Goal: Task Accomplishment & Management: Use online tool/utility

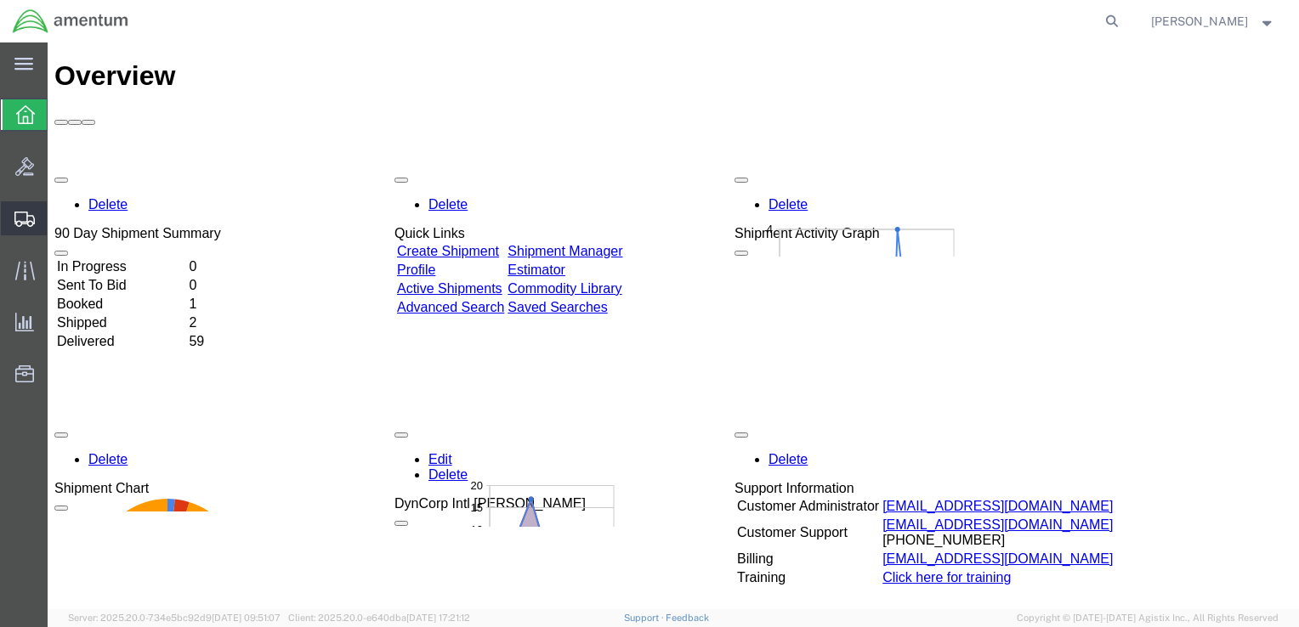
click at [0, 0] on span "Shipment Manager" at bounding box center [0, 0] width 0 height 0
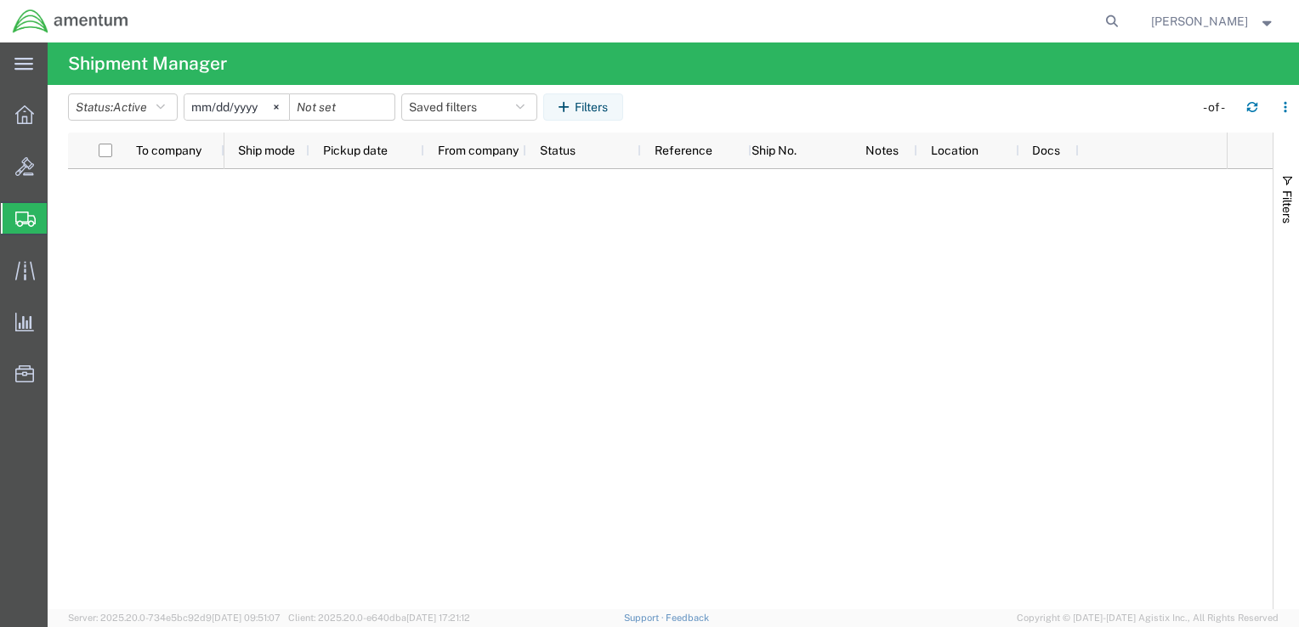
click at [0, 0] on span "Shipment Manager" at bounding box center [0, 0] width 0 height 0
click at [17, 115] on icon at bounding box center [24, 114] width 19 height 19
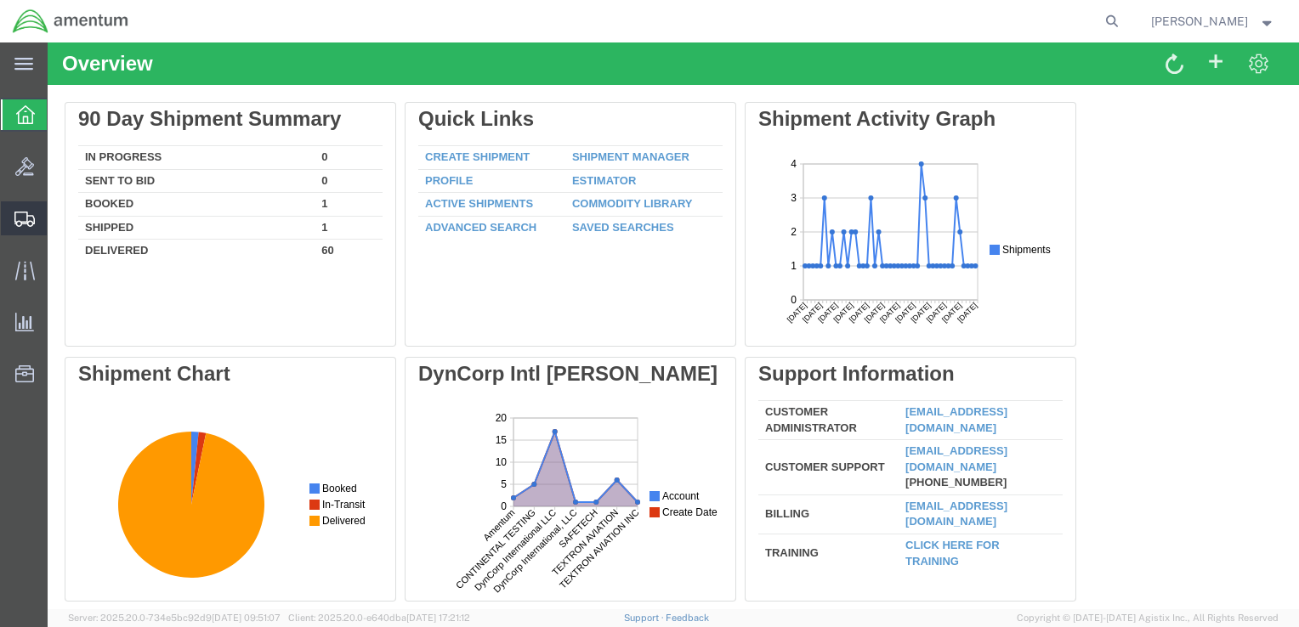
click at [0, 0] on span "Shipment Manager" at bounding box center [0, 0] width 0 height 0
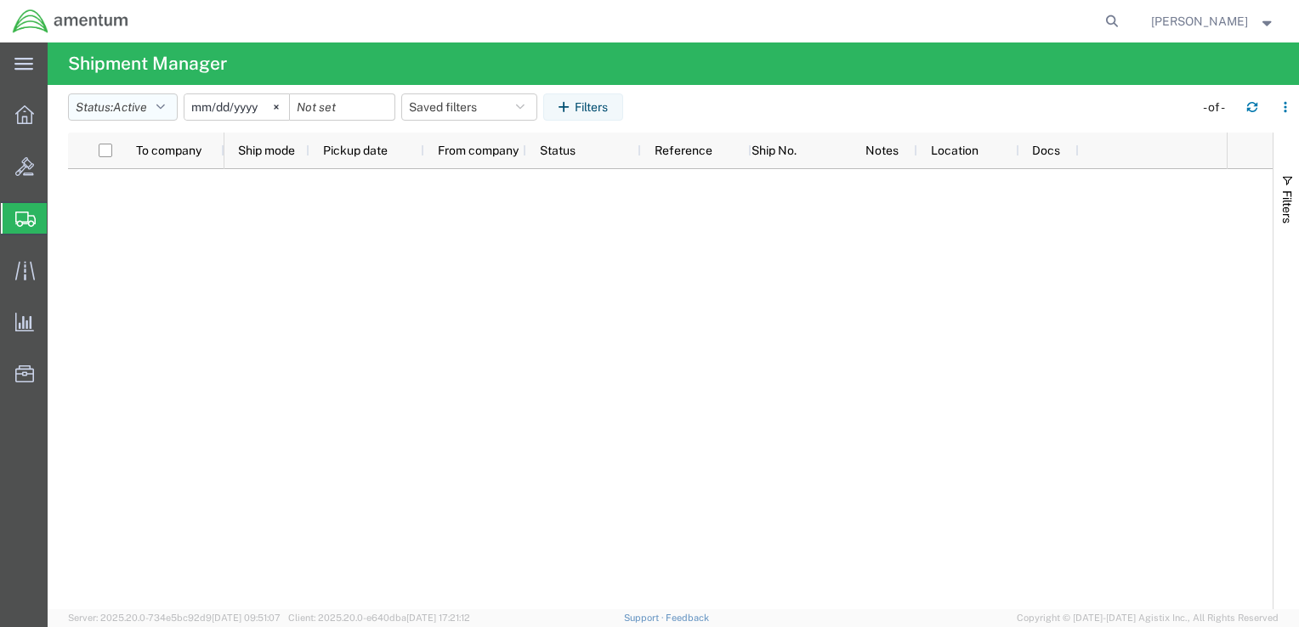
click at [167, 115] on button "Status: Active" at bounding box center [123, 106] width 110 height 27
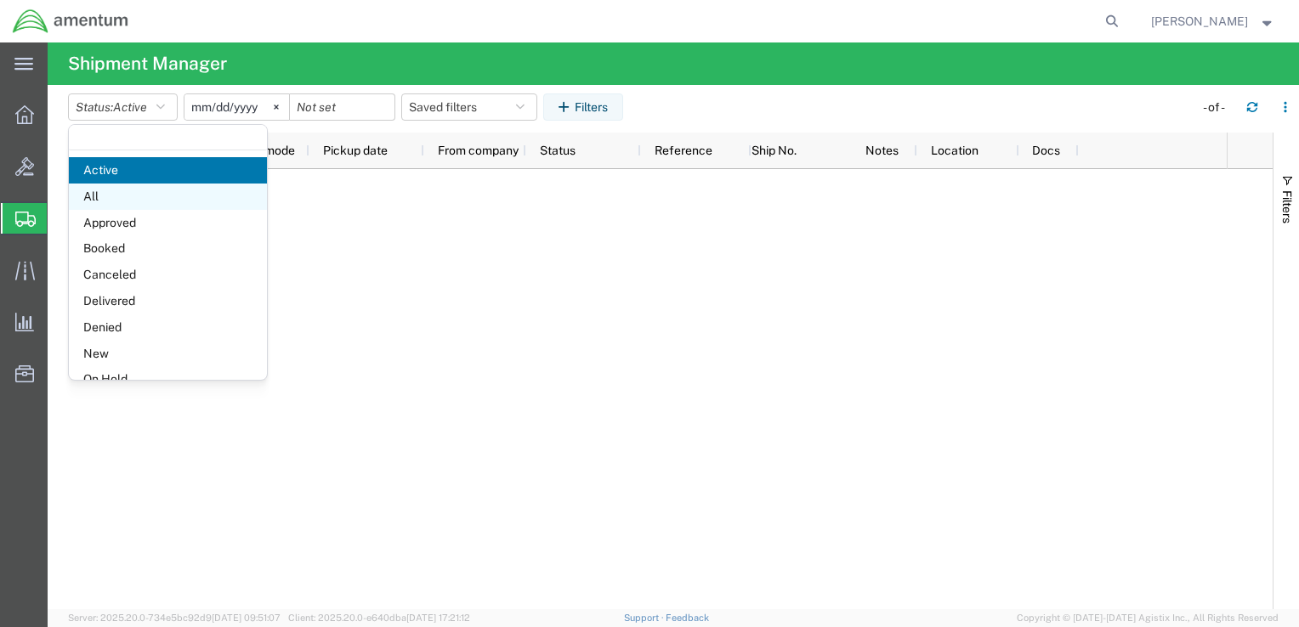
click at [153, 196] on span "All" at bounding box center [168, 197] width 198 height 26
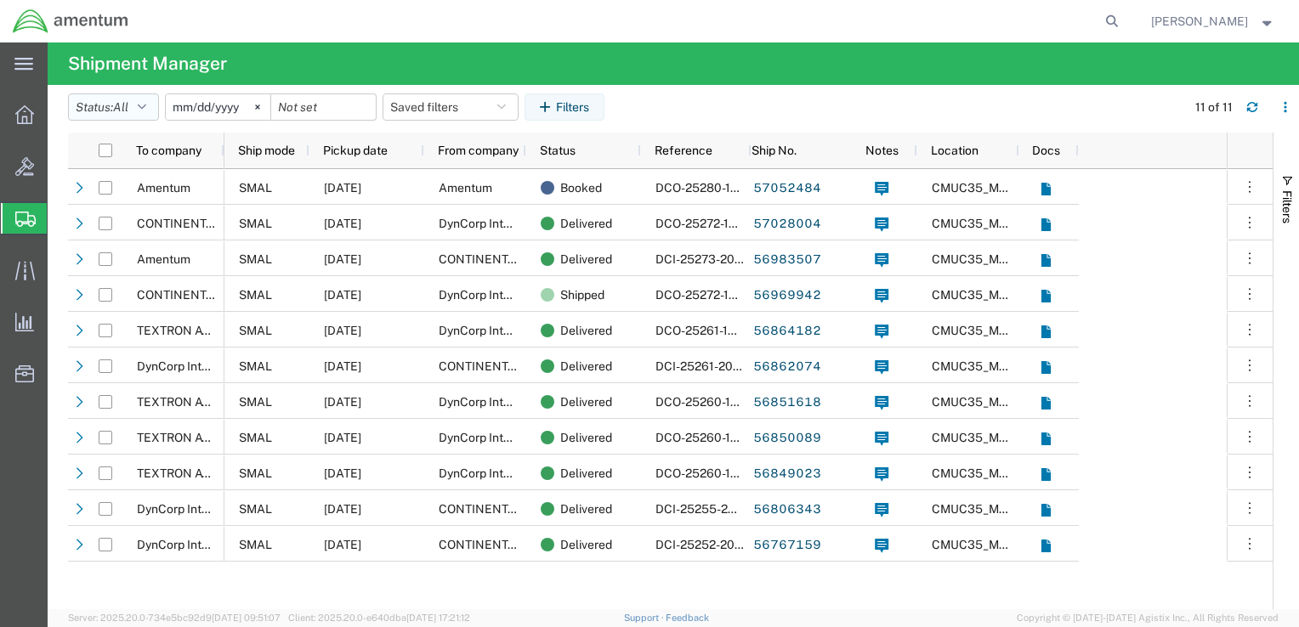
click at [136, 105] on button "Status: All" at bounding box center [113, 106] width 91 height 27
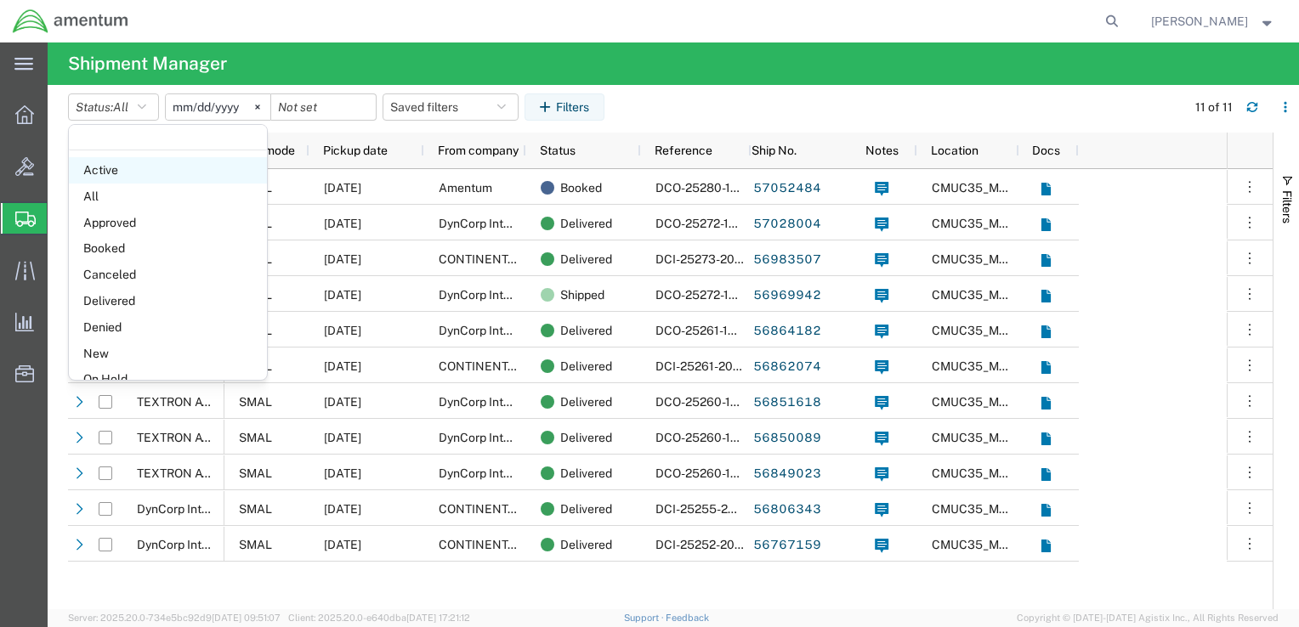
click at [129, 178] on span "Active" at bounding box center [168, 170] width 198 height 26
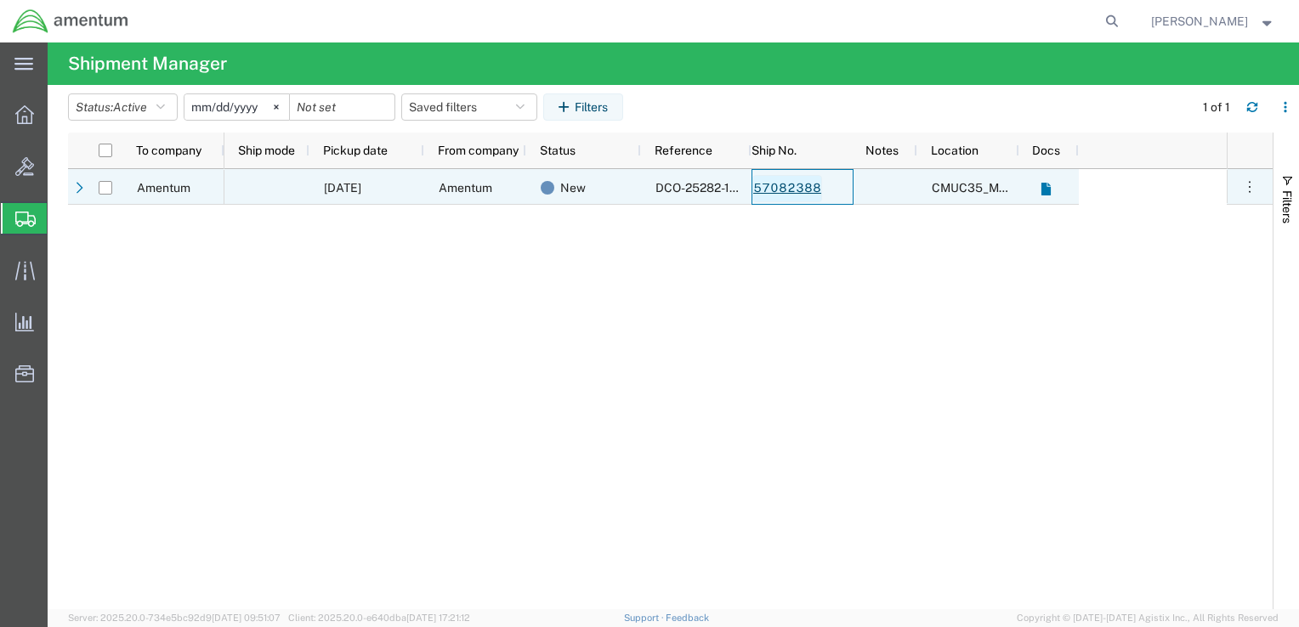
click at [790, 191] on link "57082388" at bounding box center [787, 188] width 70 height 27
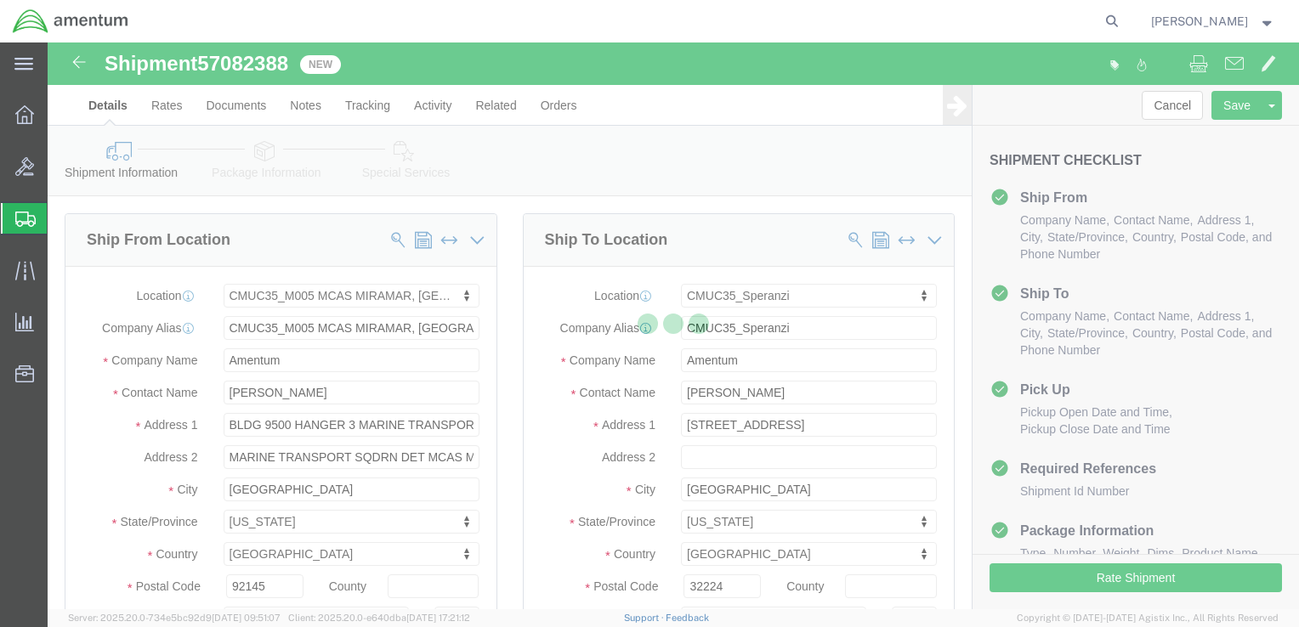
select select "42653"
select select "45591"
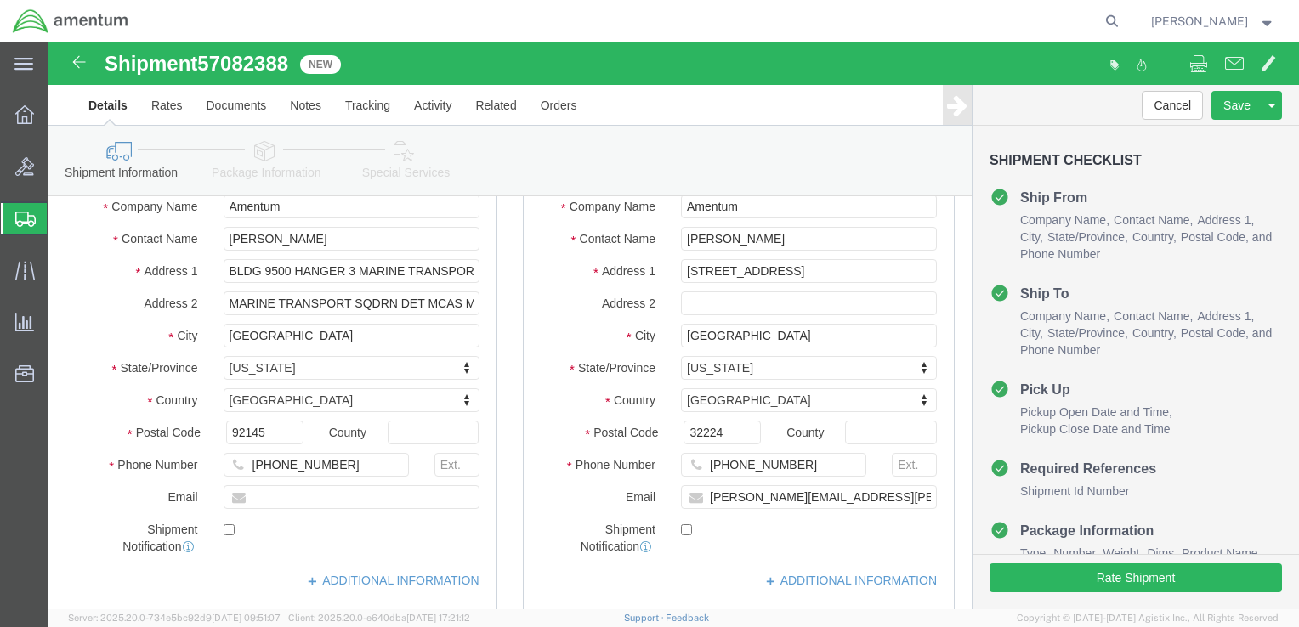
scroll to position [147, 0]
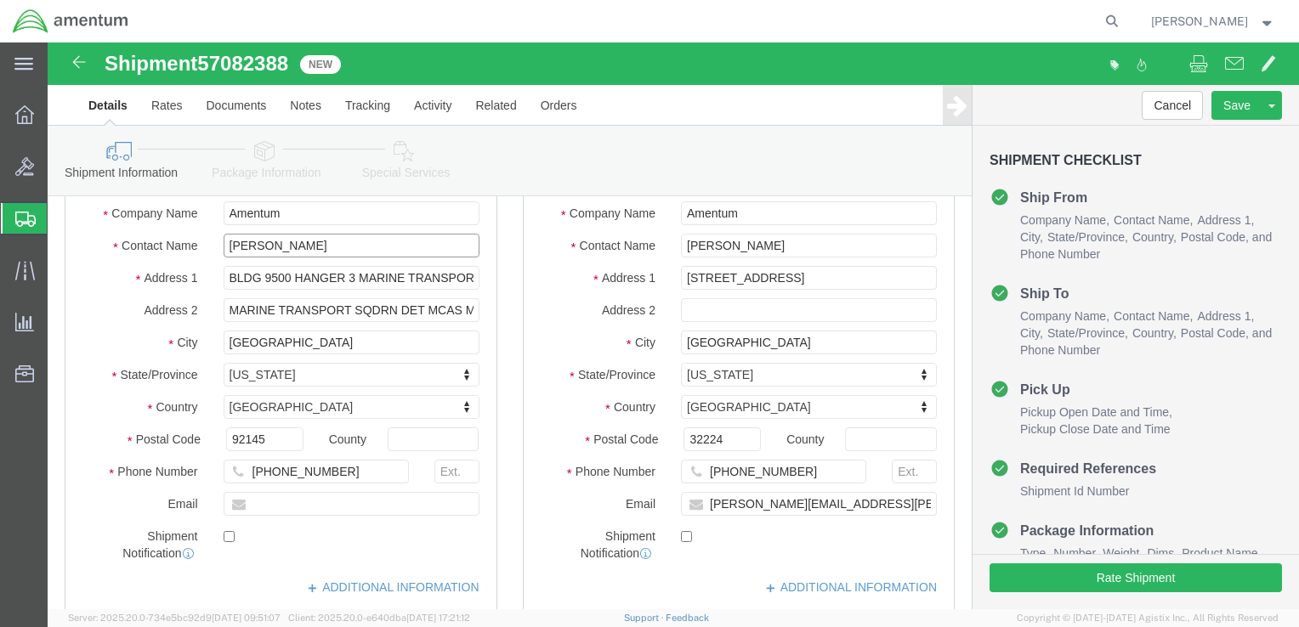
click input "Ben Nguyen"
type input "ben"
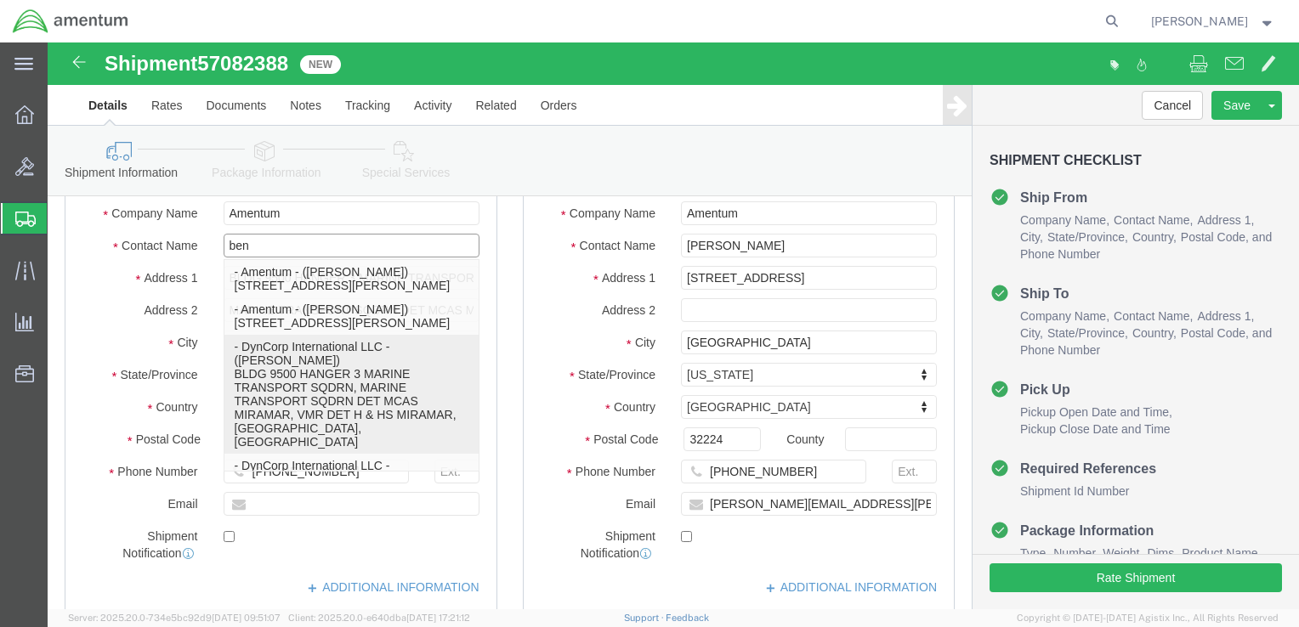
click p "- DynCorp International LLC - (Ben Nguyen) BLDG 9500 HANGER 3 MARINE TRANSPORT …"
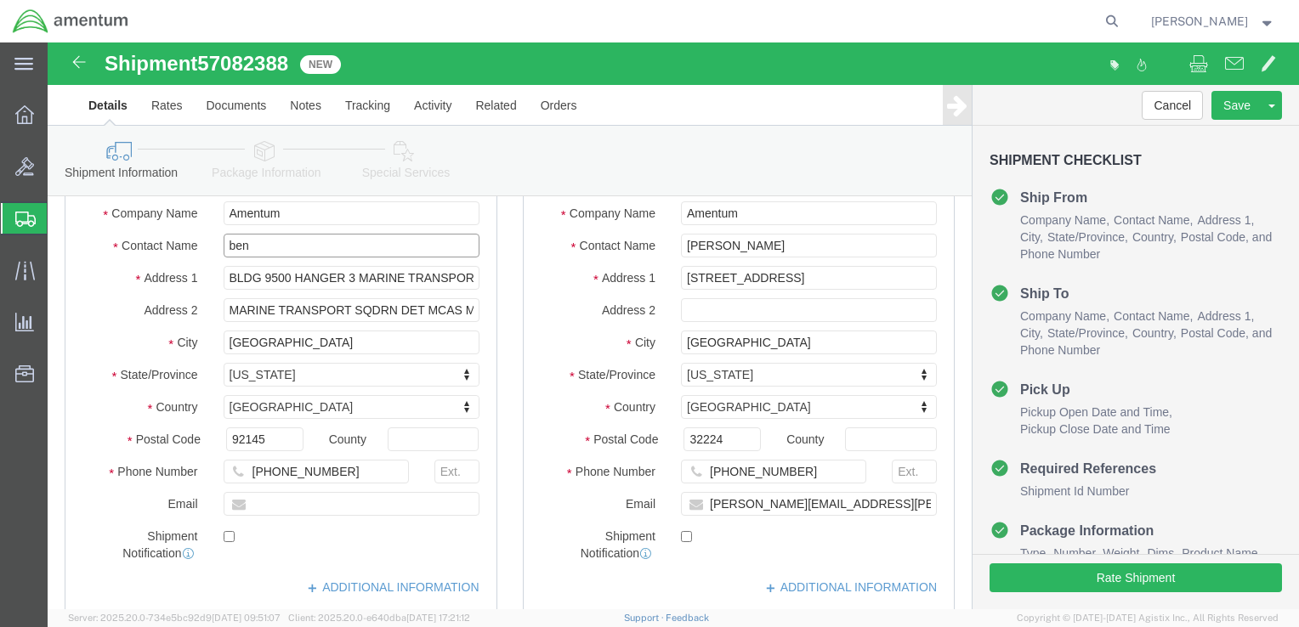
select select
select select "CA"
drag, startPoint x: 307, startPoint y: 233, endPoint x: 467, endPoint y: 251, distance: 160.8
click div "Ship From Location Location My Profile Location 1002-4122-6 1006-5256-0 1026-89…"
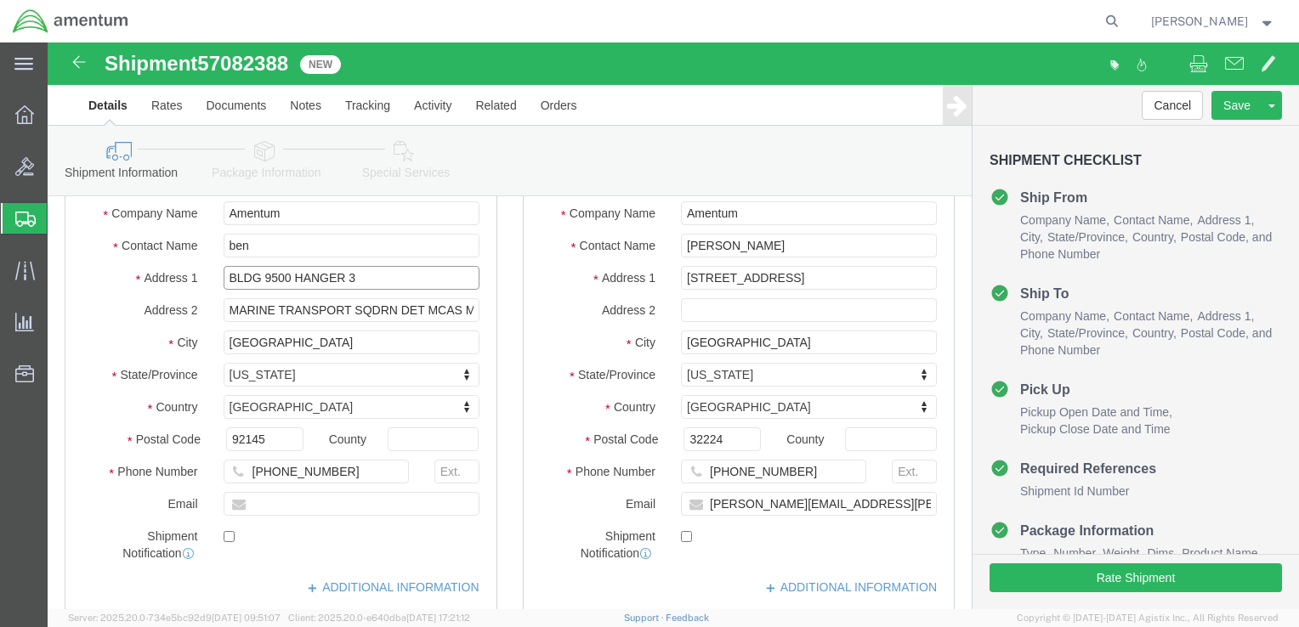
scroll to position [0, 0]
click input "BLDG 9500 HANGER 3"
click input "BLDG 9500 HANGaR 3"
type input "BLDG 9500 HANGAR 3"
drag, startPoint x: 377, startPoint y: 263, endPoint x: 129, endPoint y: 270, distance: 248.3
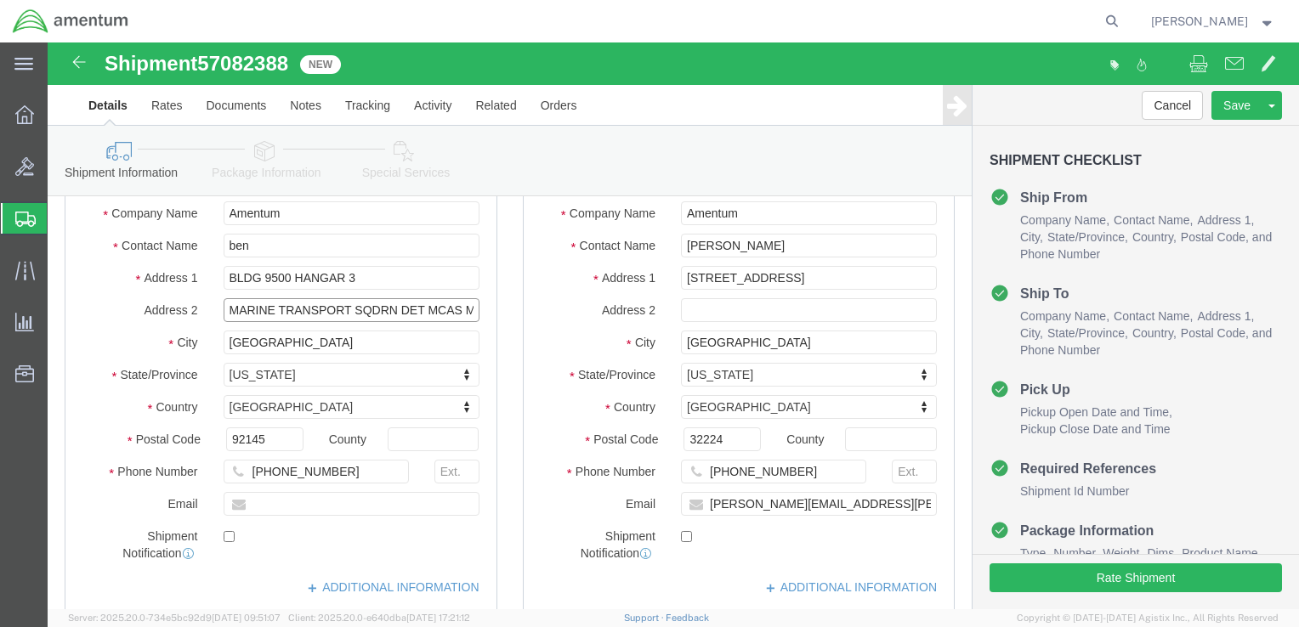
click div "Address 2 MARINE TRANSPORT SQDRN DET MCAS MIRAMAR, VMR DET H & HS MIRAMAR"
type input "MCAS MIRAMAR, VMR DET H & HS MIRAMAR"
click input "checkbox"
checkbox input "true"
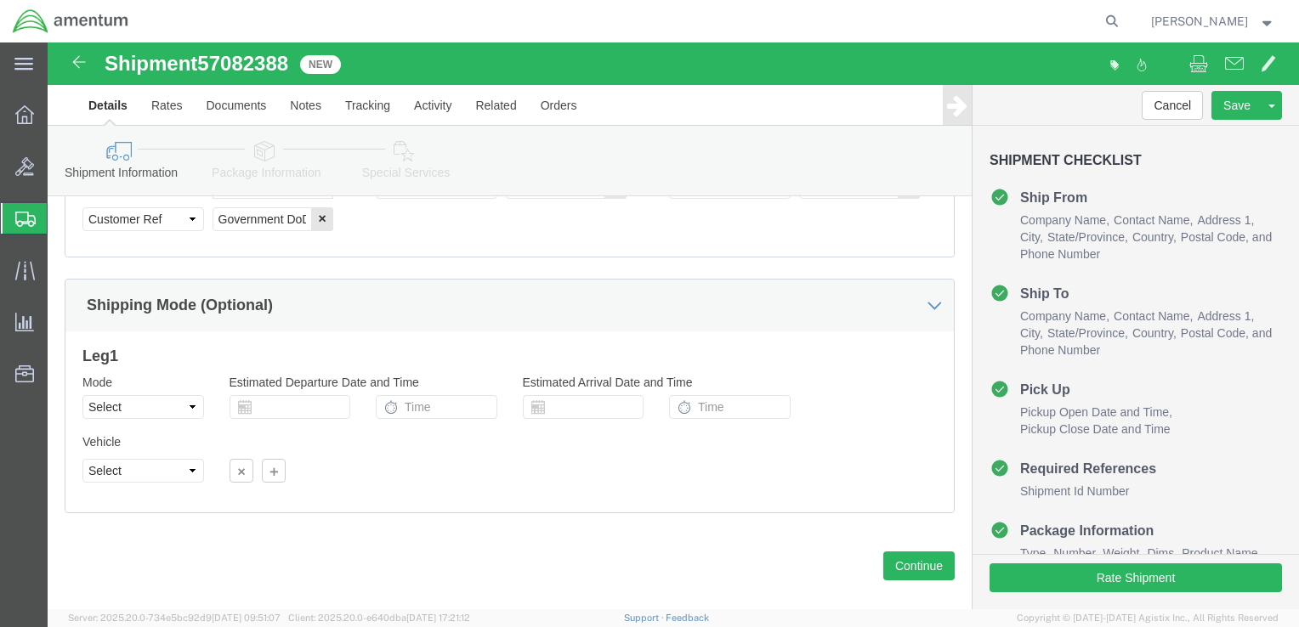
scroll to position [972, 0]
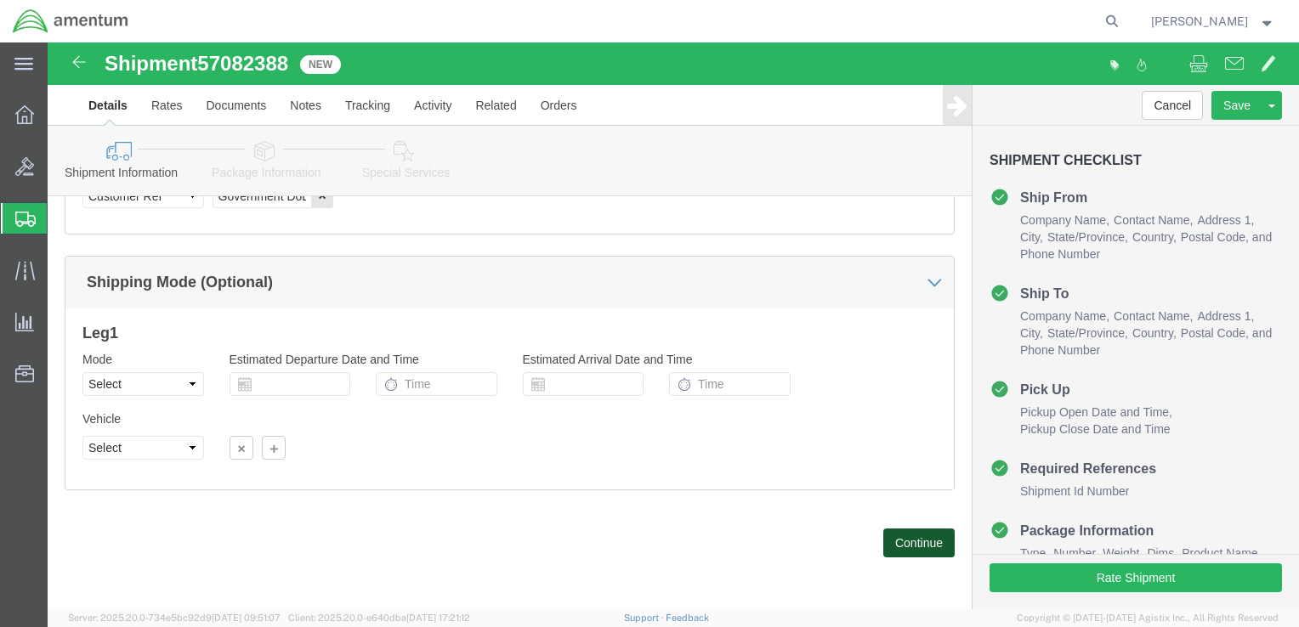
click button "Continue"
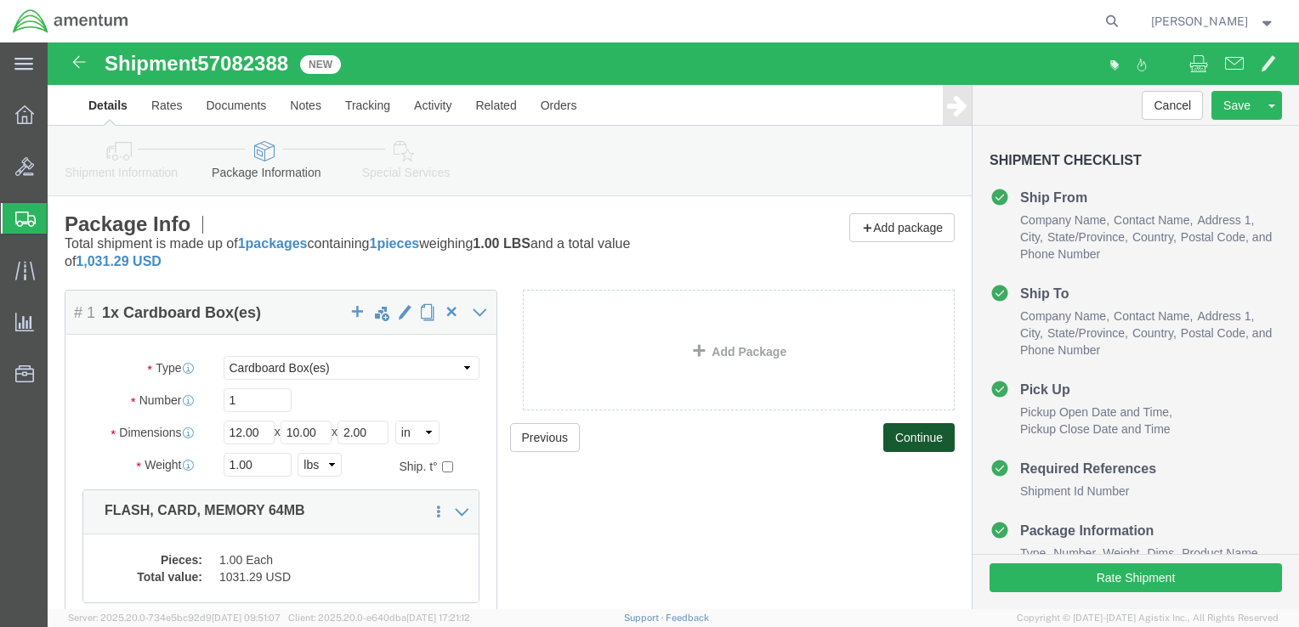
scroll to position [146, 0]
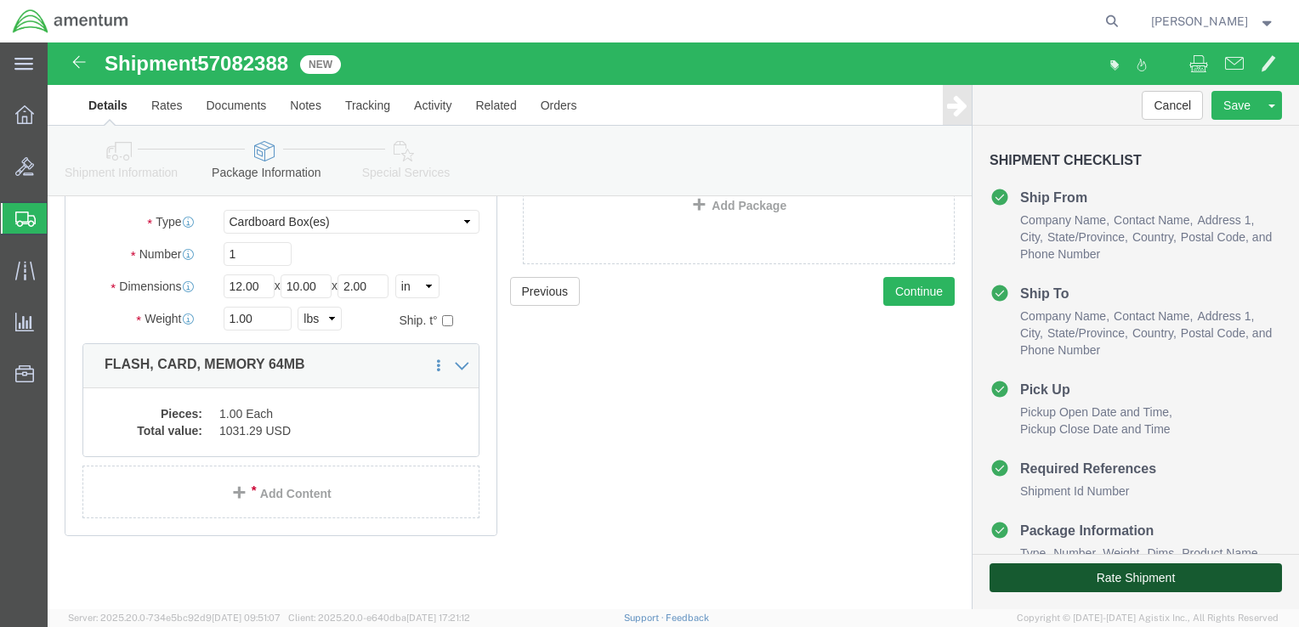
click button "Rate Shipment"
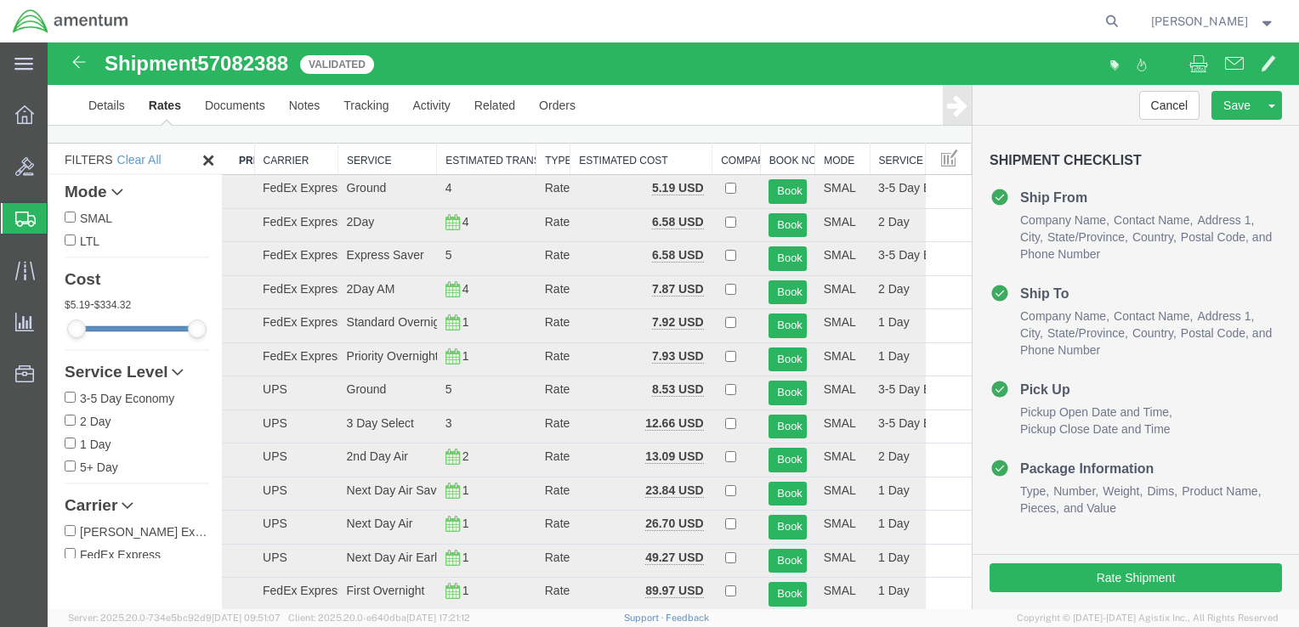
scroll to position [13, 0]
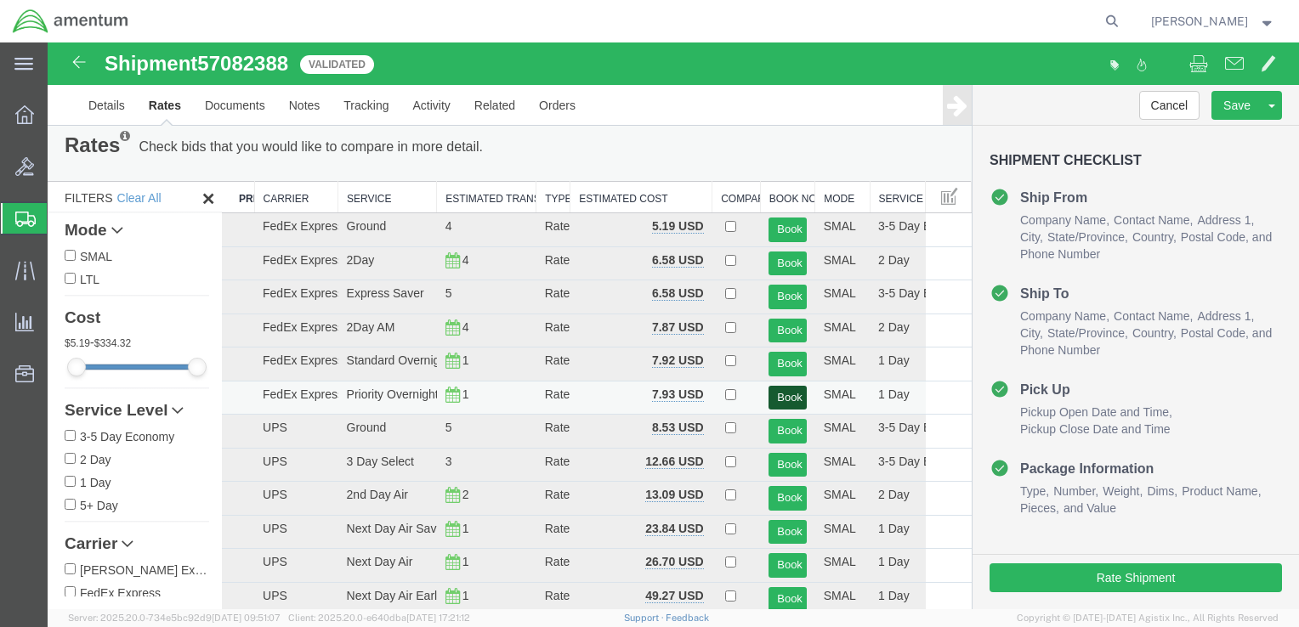
click at [777, 393] on button "Book" at bounding box center [786, 398] width 37 height 25
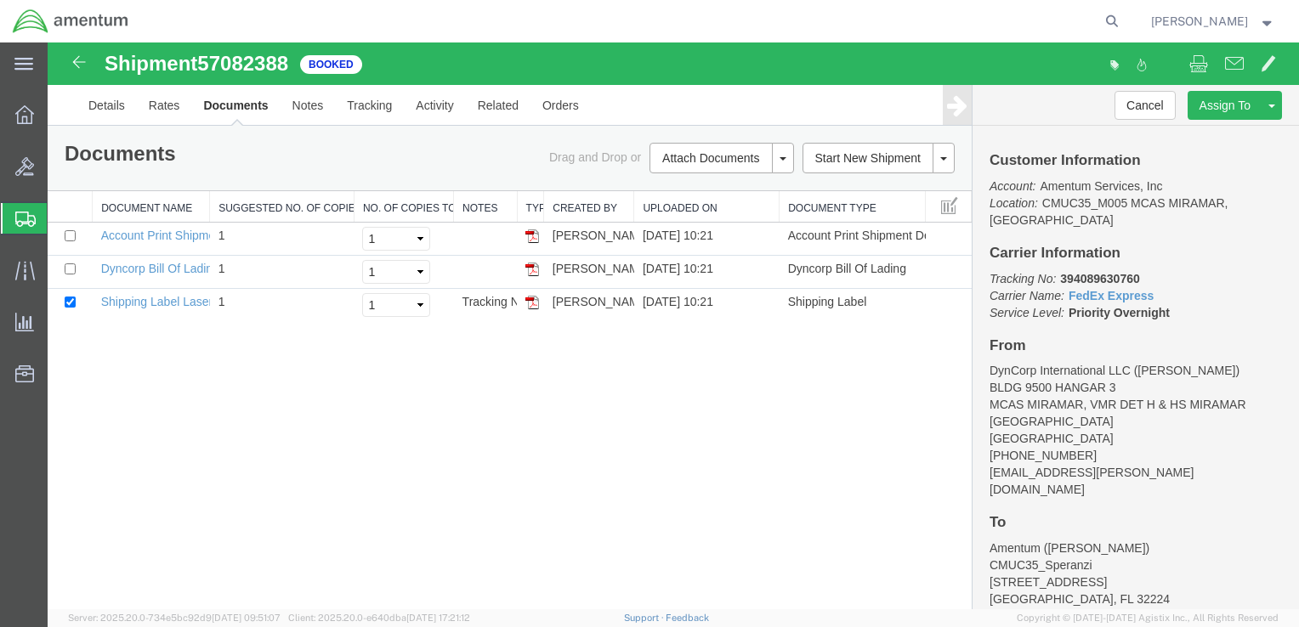
scroll to position [0, 0]
click at [146, 309] on td "Shipping Label Laser" at bounding box center [151, 305] width 117 height 33
click at [147, 307] on link "Shipping Label Laser" at bounding box center [157, 302] width 112 height 14
click at [131, 268] on link "Dyncorp Bill Of Lading" at bounding box center [160, 269] width 118 height 14
